Goal: Unclear

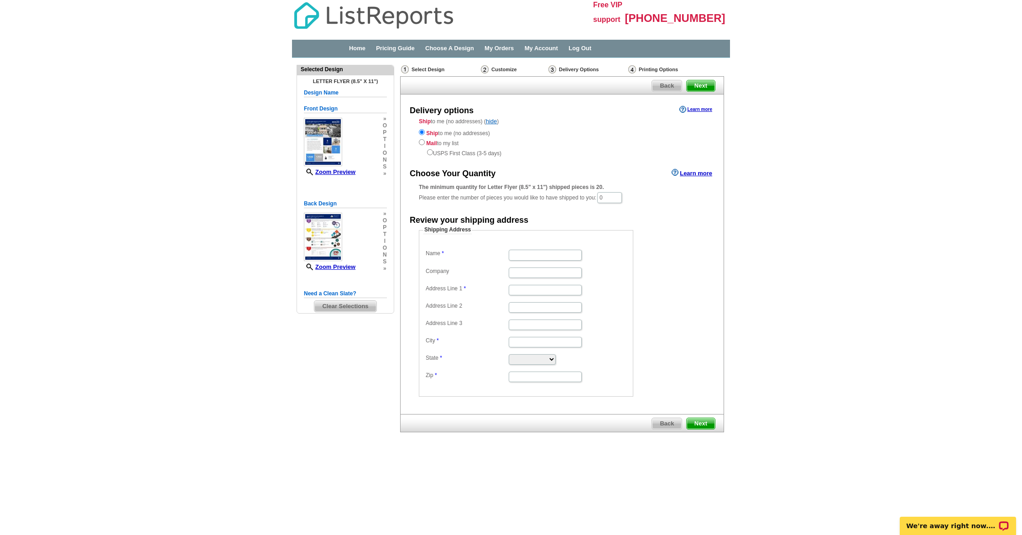
click at [117, 188] on main "Need Help? call [PHONE_NUMBER], chat with support, or have our designers make s…" at bounding box center [511, 268] width 1022 height 420
click at [340, 171] on link "Zoom Preview" at bounding box center [325, 171] width 52 height 7
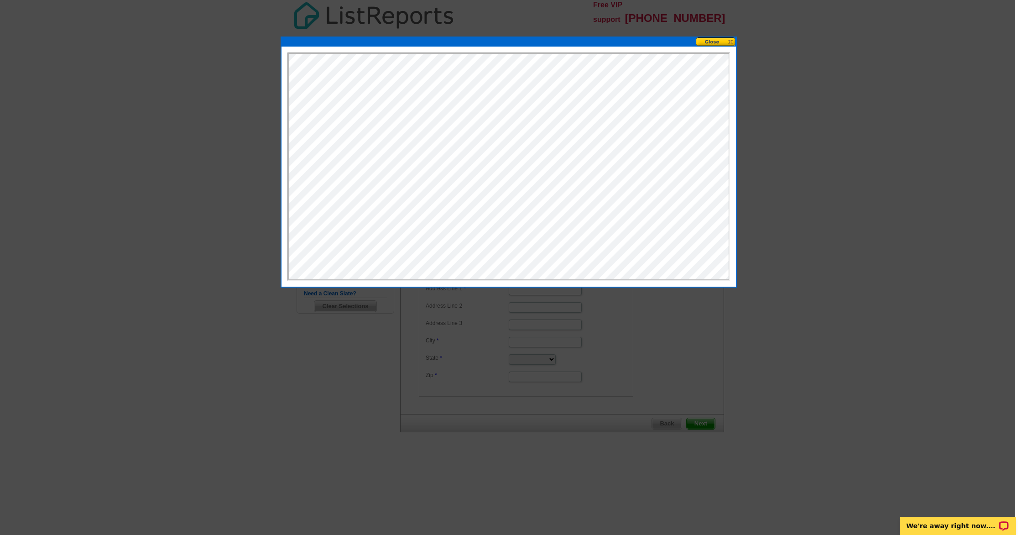
click at [109, 269] on div at bounding box center [508, 267] width 1016 height 535
click at [724, 37] on div at bounding box center [509, 162] width 456 height 251
click at [724, 38] on button at bounding box center [716, 41] width 40 height 9
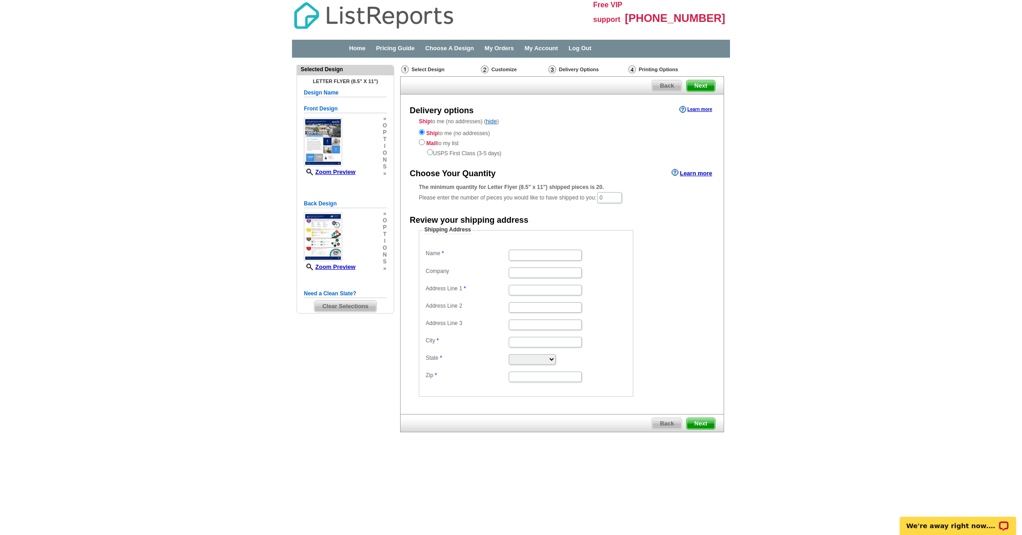
click at [830, 236] on main "Need Help? call [PHONE_NUMBER], chat with support, or have our designers make s…" at bounding box center [511, 268] width 1022 height 420
click at [168, 386] on main "Need Help? call [PHONE_NUMBER], chat with support, or have our designers make s…" at bounding box center [511, 268] width 1022 height 420
click at [693, 281] on form "Shipping Address Name Company Address Line 1 Address Line 2 Address Line 3 City…" at bounding box center [562, 311] width 287 height 171
click at [214, 267] on main "Need Help? call [PHONE_NUMBER], chat with support, or have our designers make s…" at bounding box center [511, 268] width 1022 height 420
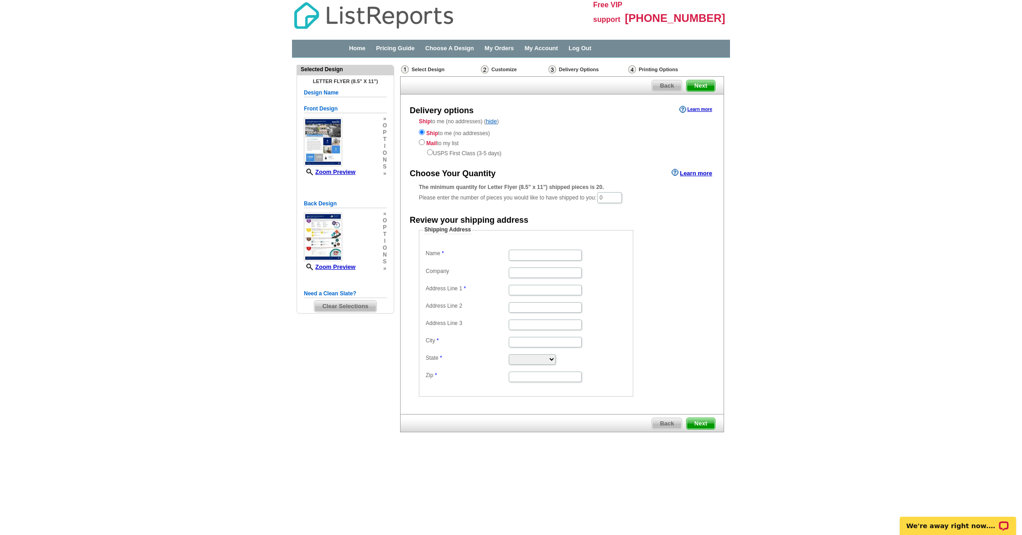
click at [214, 267] on main "Need Help? call [PHONE_NUMBER], chat with support, or have our designers make s…" at bounding box center [511, 268] width 1022 height 420
click at [921, 196] on main "Need Help? call [PHONE_NUMBER], chat with support, or have our designers make s…" at bounding box center [511, 268] width 1022 height 420
